Goal: Task Accomplishment & Management: Manage account settings

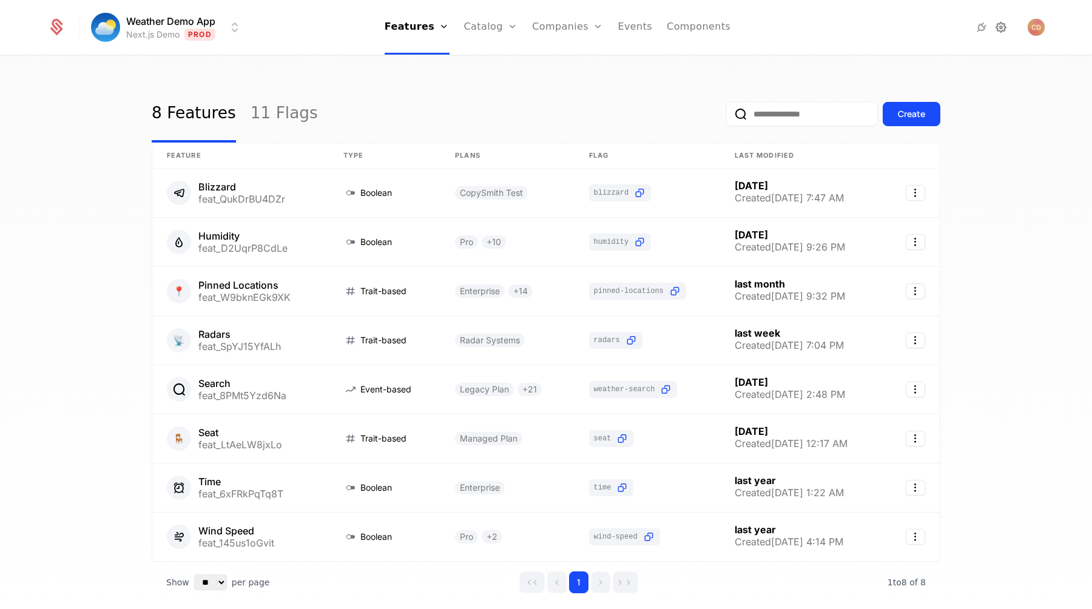
click at [1000, 31] on icon at bounding box center [1001, 27] width 15 height 15
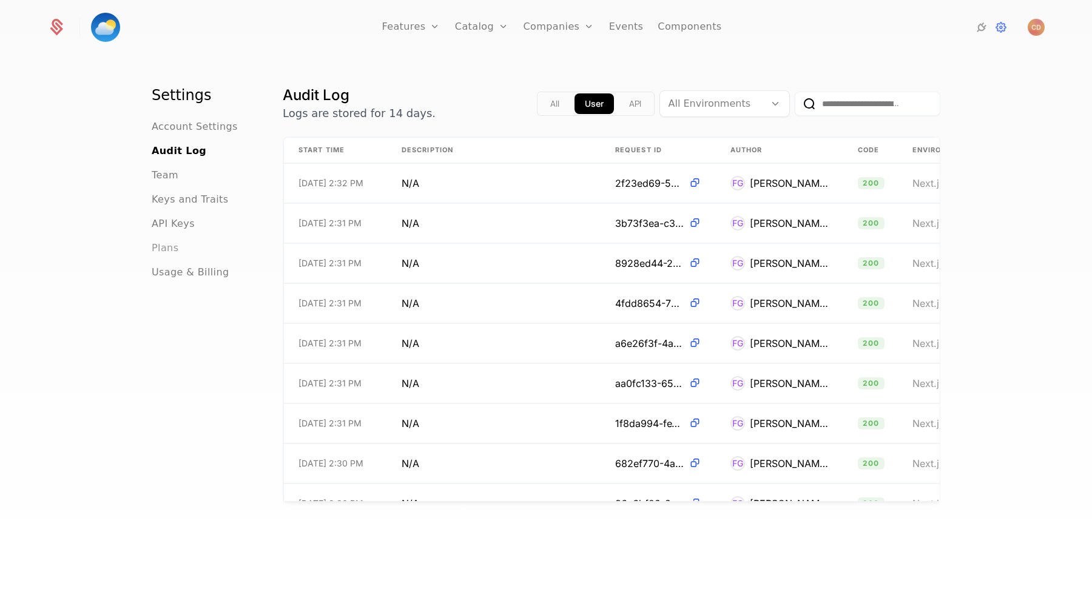
click at [176, 247] on span "Plans" at bounding box center [165, 248] width 27 height 15
